Goal: Information Seeking & Learning: Stay updated

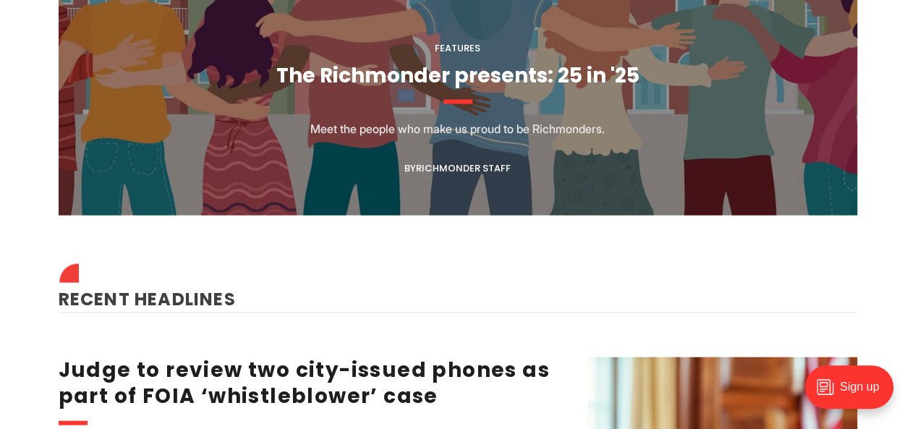
scroll to position [1456, 0]
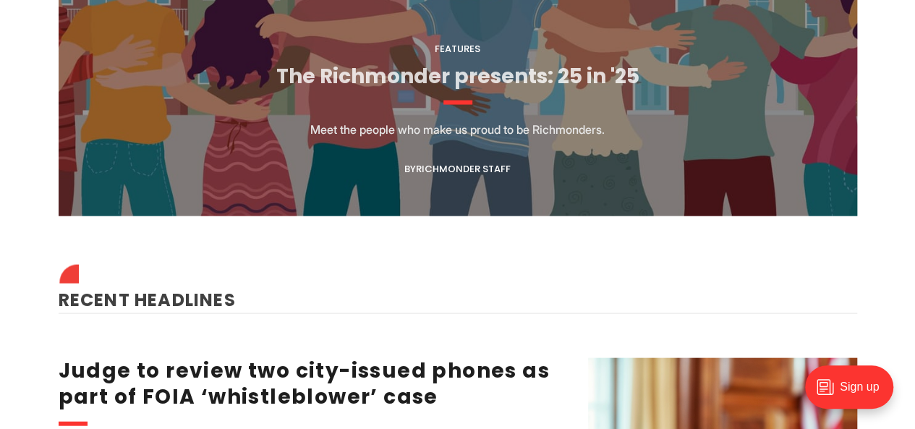
click at [516, 86] on link "The Richmonder presents: 25 in '25" at bounding box center [457, 76] width 363 height 28
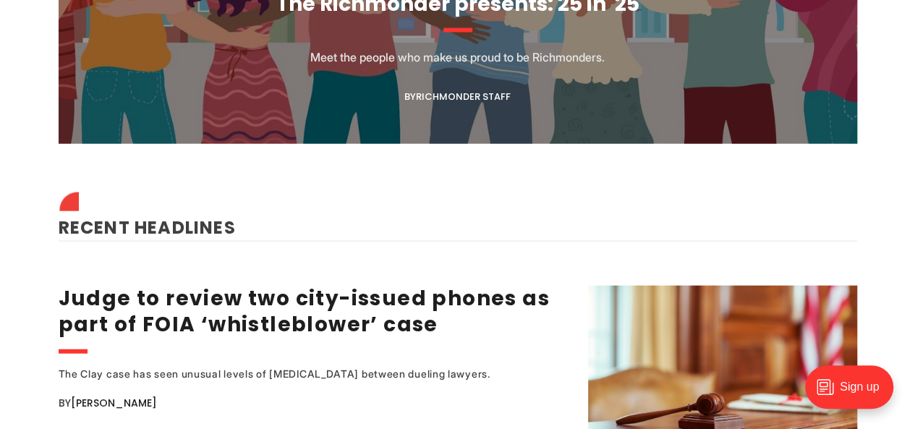
scroll to position [1534, 0]
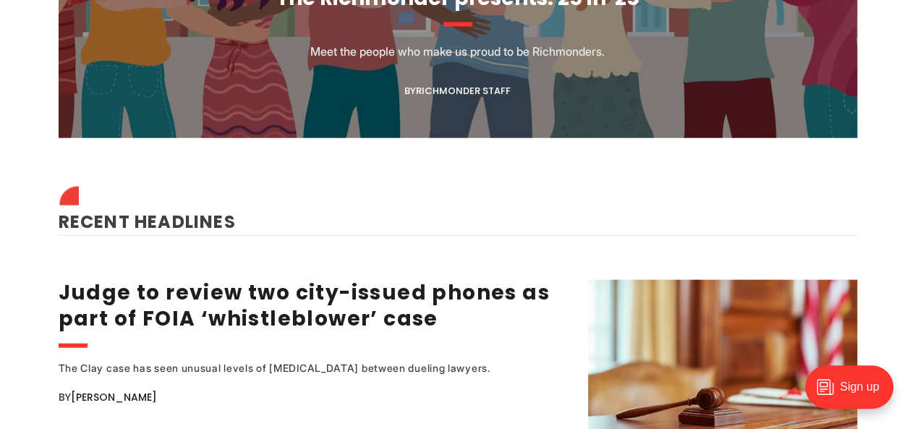
drag, startPoint x: 322, startPoint y: 225, endPoint x: 297, endPoint y: 207, distance: 31.1
click at [297, 207] on h2 "Recent Headlines" at bounding box center [458, 212] width 798 height 45
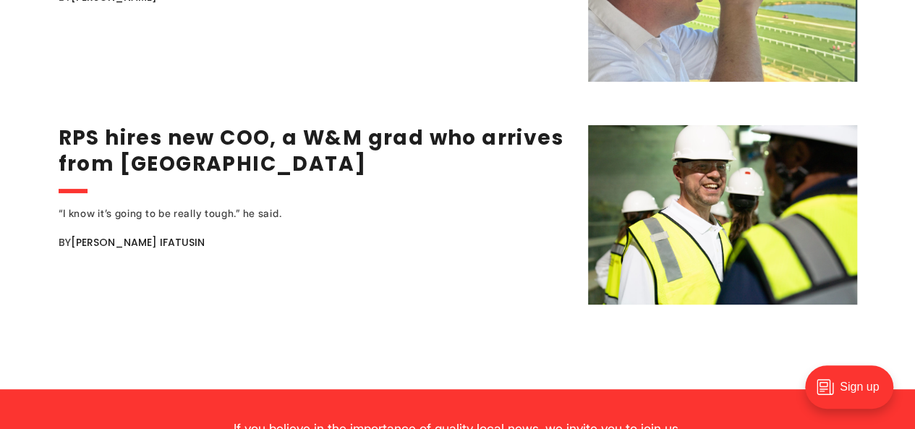
scroll to position [2864, 0]
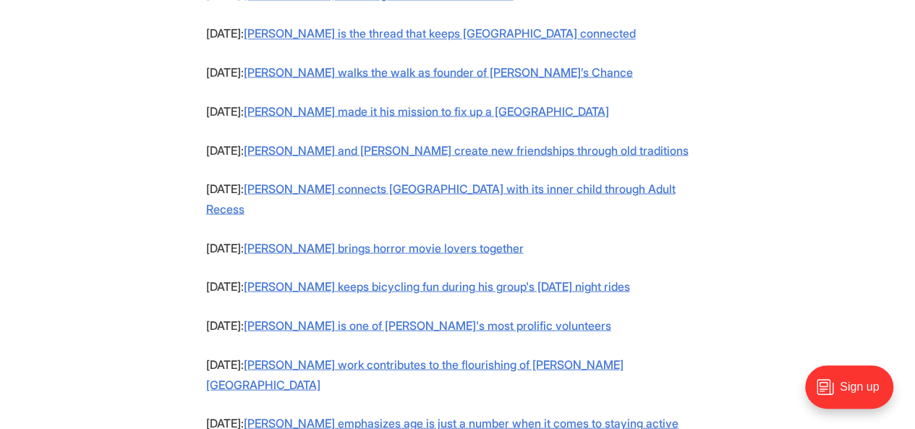
scroll to position [1501, 0]
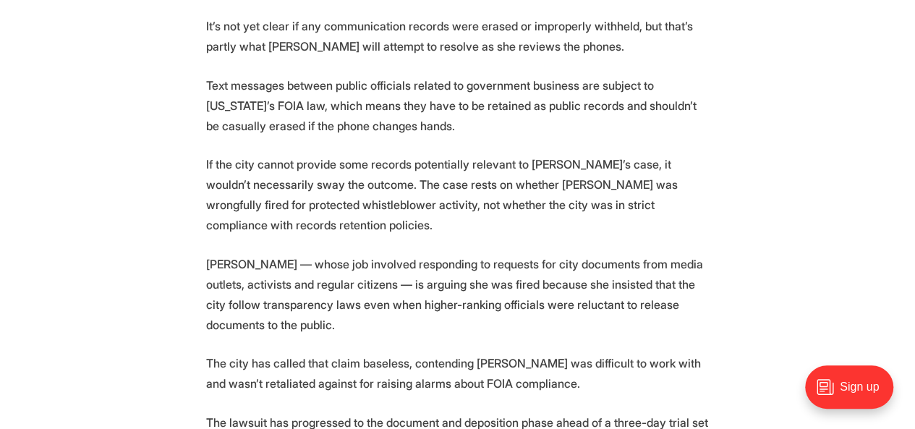
scroll to position [1518, 0]
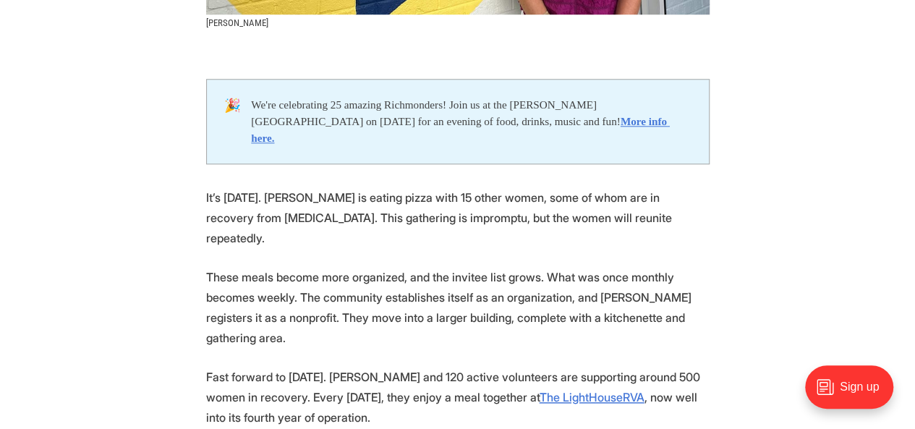
scroll to position [701, 0]
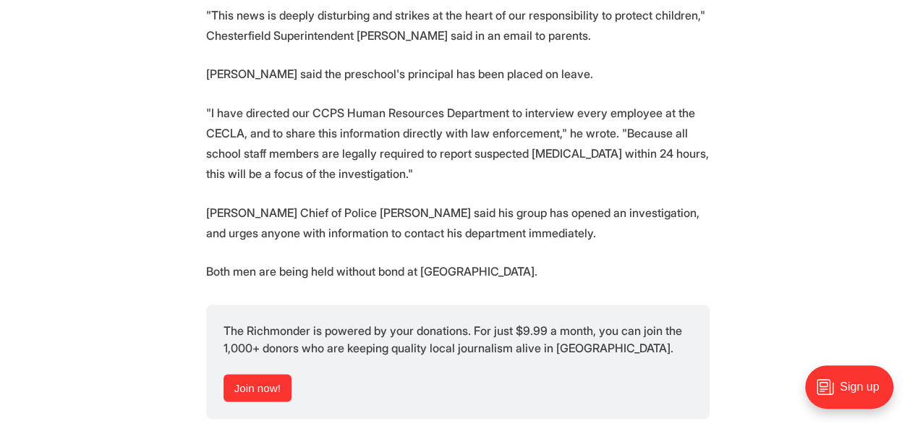
scroll to position [770, 0]
